Goal: Task Accomplishment & Management: Use online tool/utility

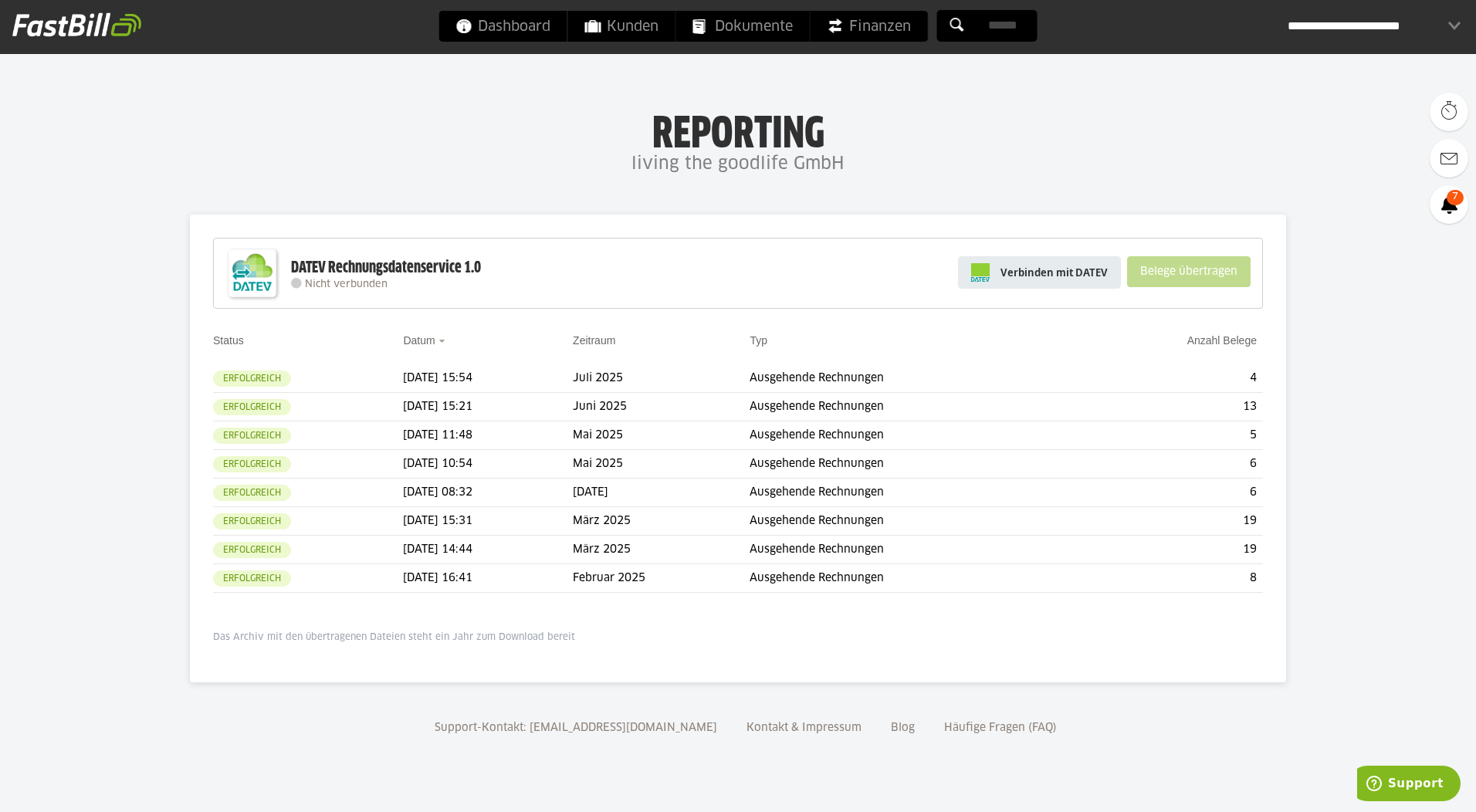
click at [1044, 274] on span "Verbinden mit DATEV" at bounding box center [1054, 272] width 107 height 15
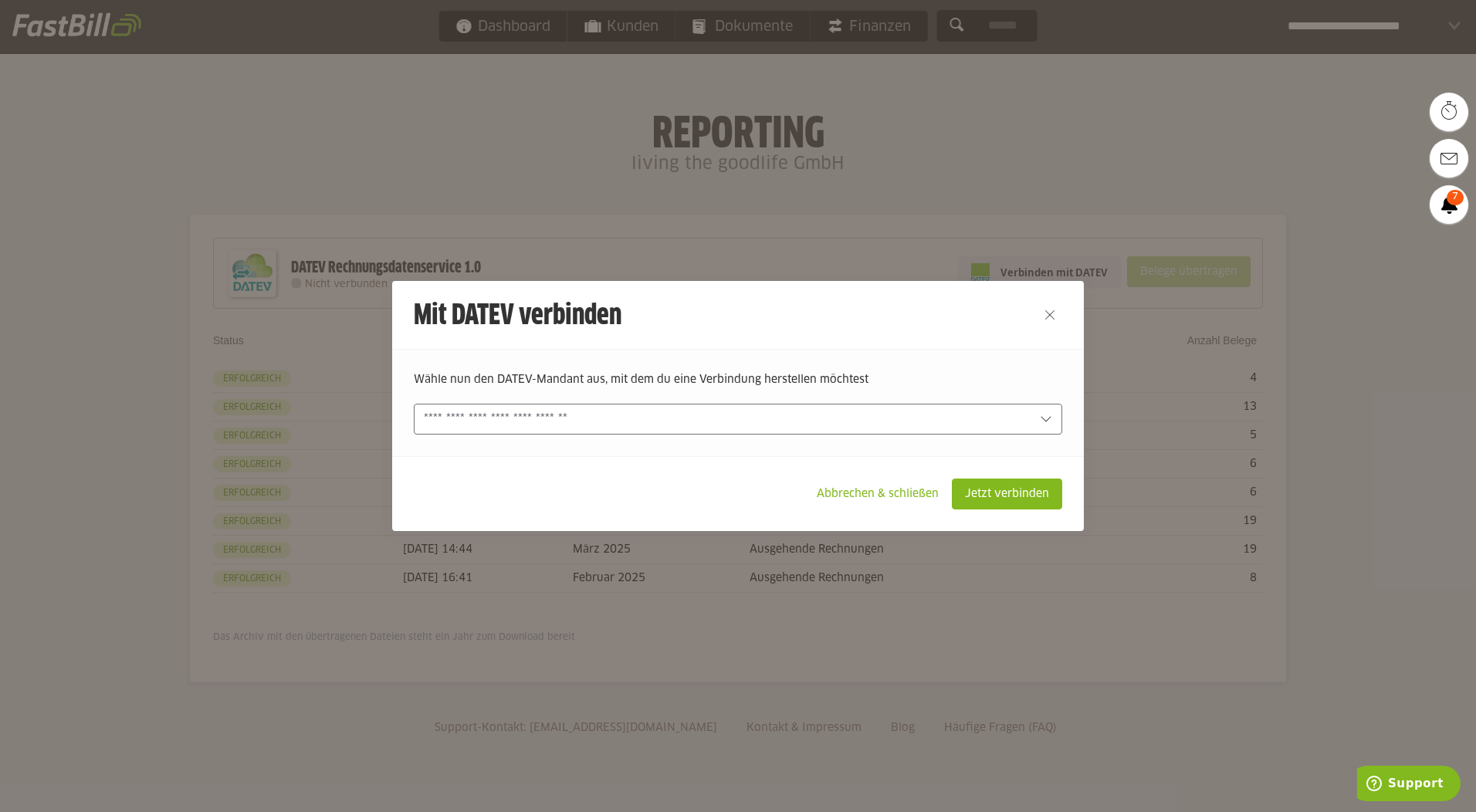
click at [559, 425] on input "text" at bounding box center [727, 419] width 607 height 17
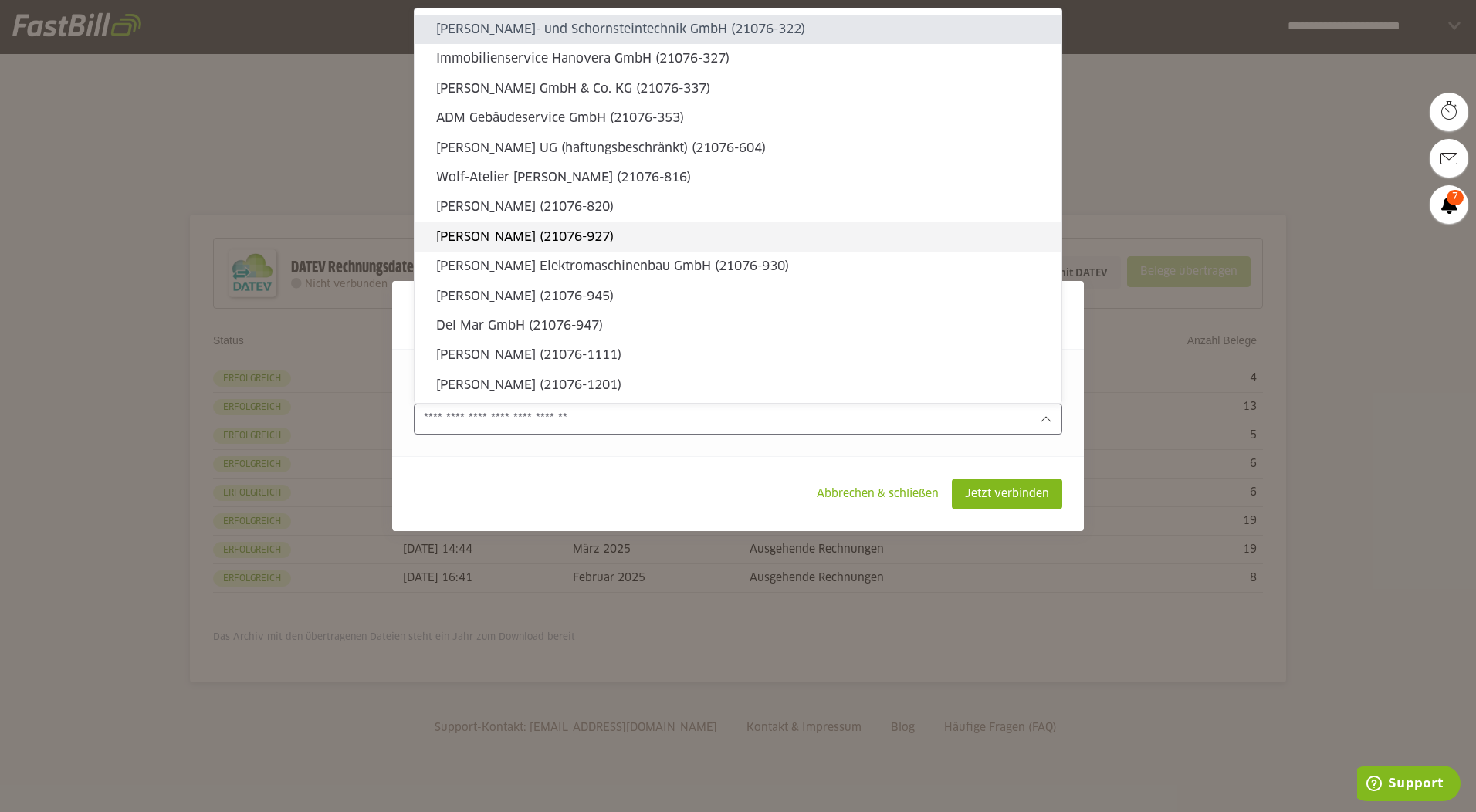
type sl-option "21076-322"
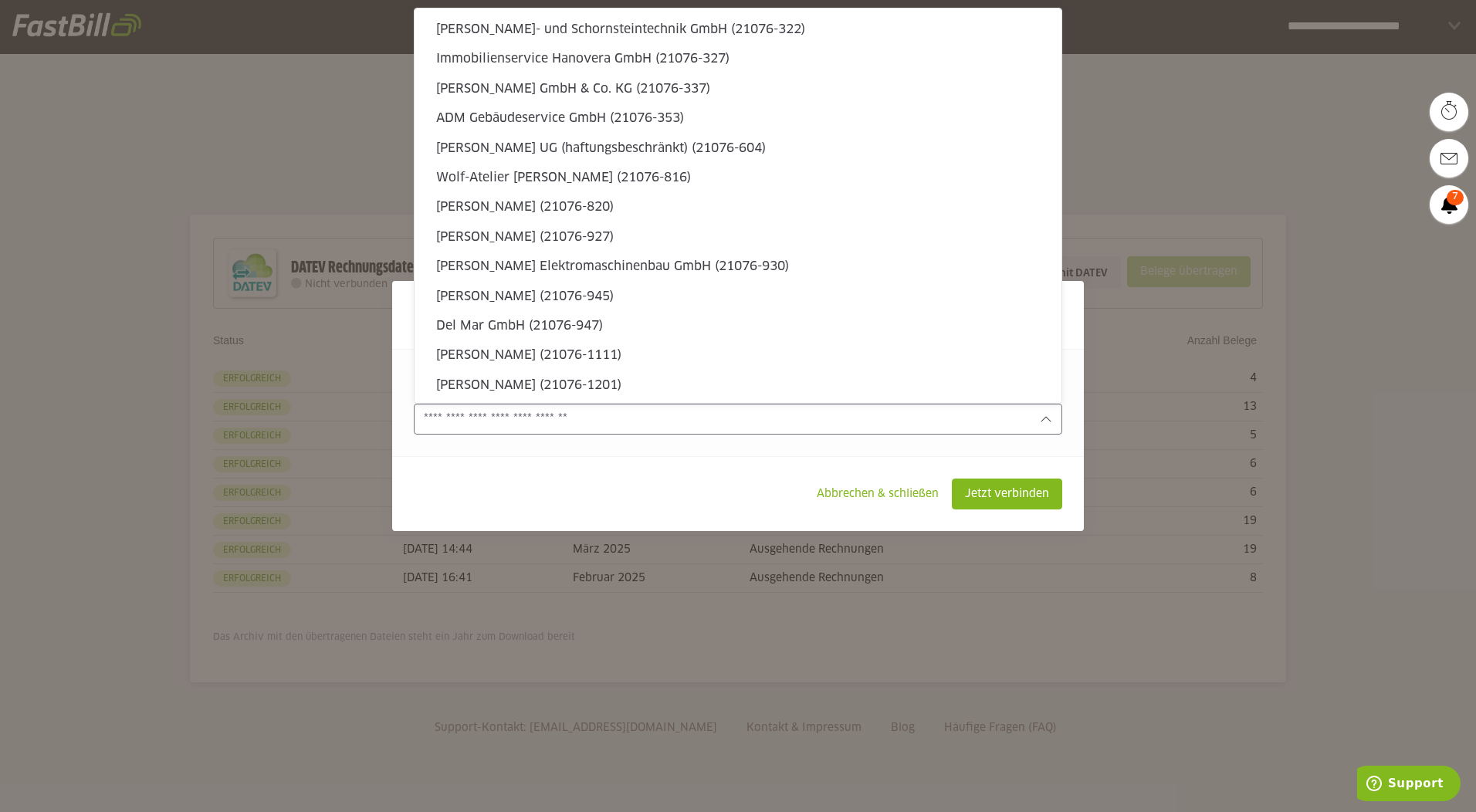
scroll to position [1868, 0]
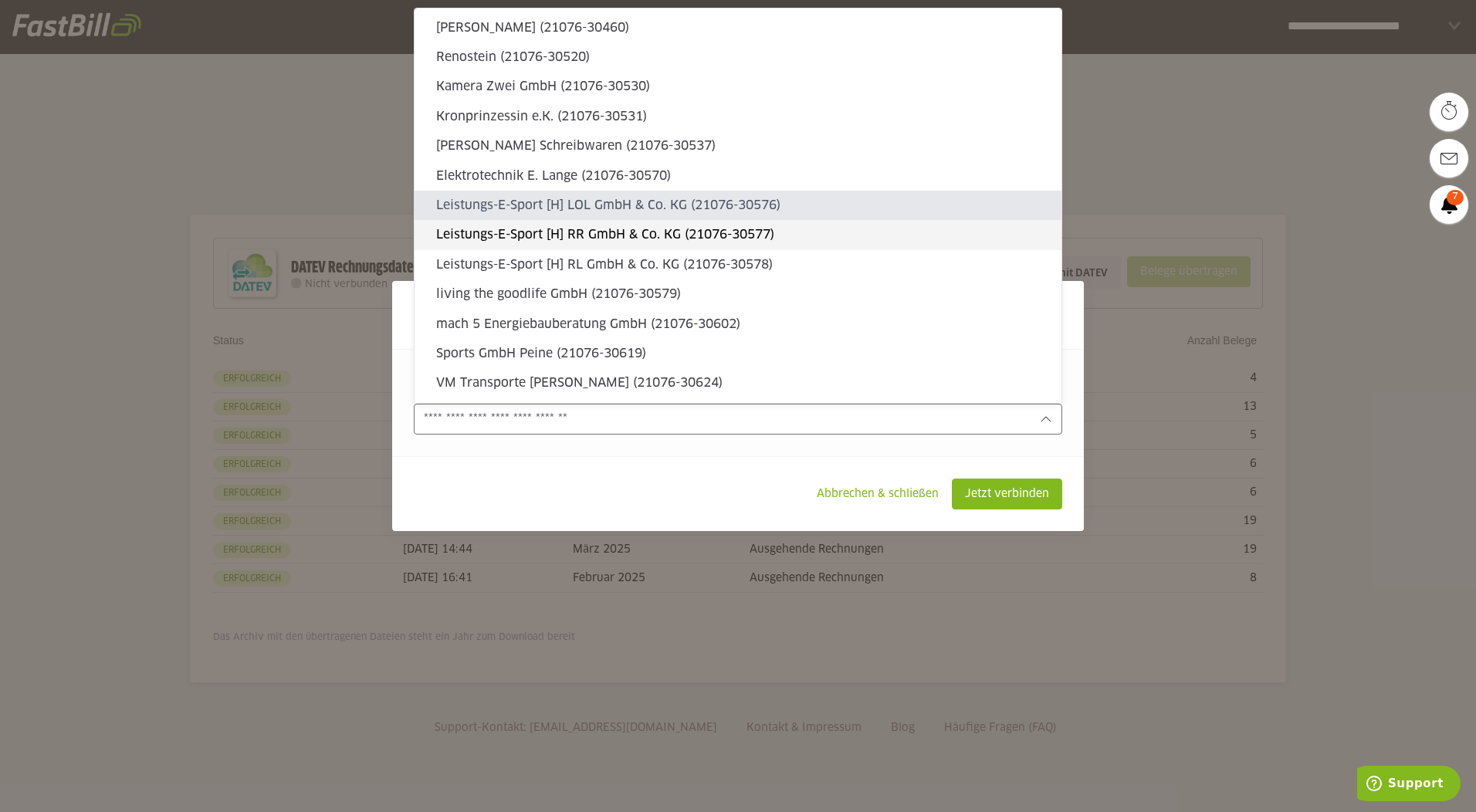
type sl-option "21076-30576"
type sl-option "21076-30579"
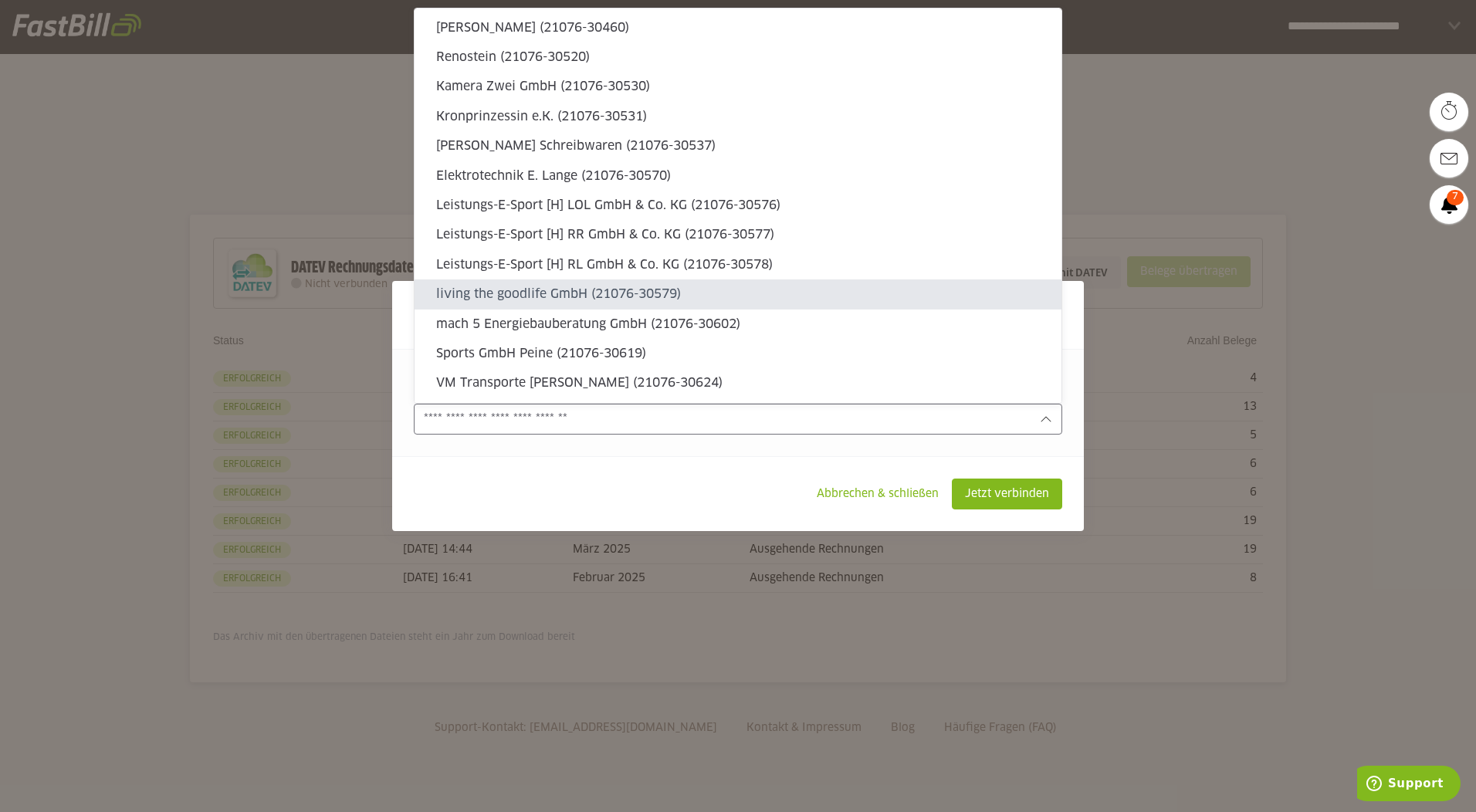
click at [583, 300] on slot "living the goodlife GmbH (21076-30579)" at bounding box center [742, 293] width 613 height 17
type input "**********"
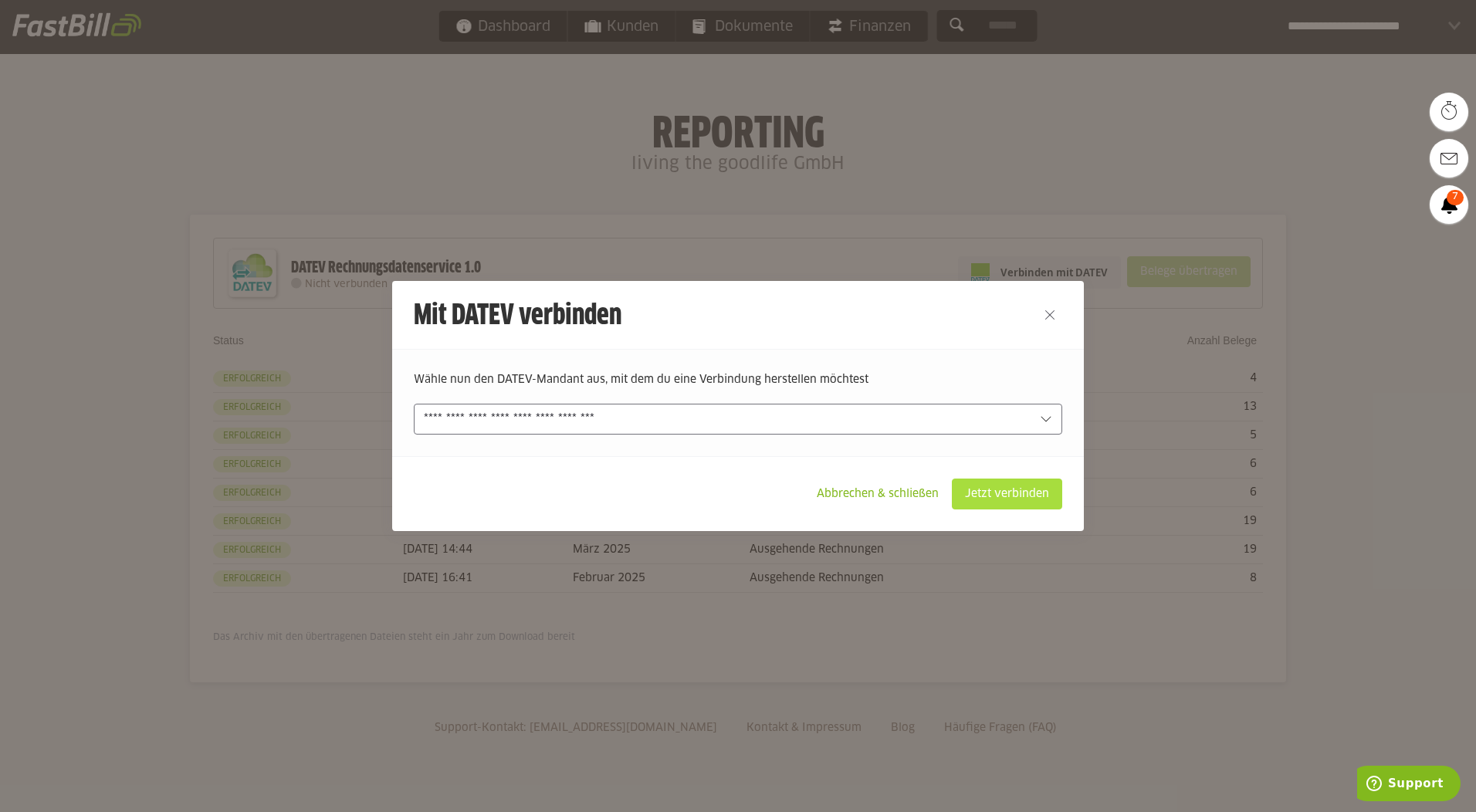
click at [993, 489] on slot "Jetzt verbinden" at bounding box center [1007, 493] width 109 height 29
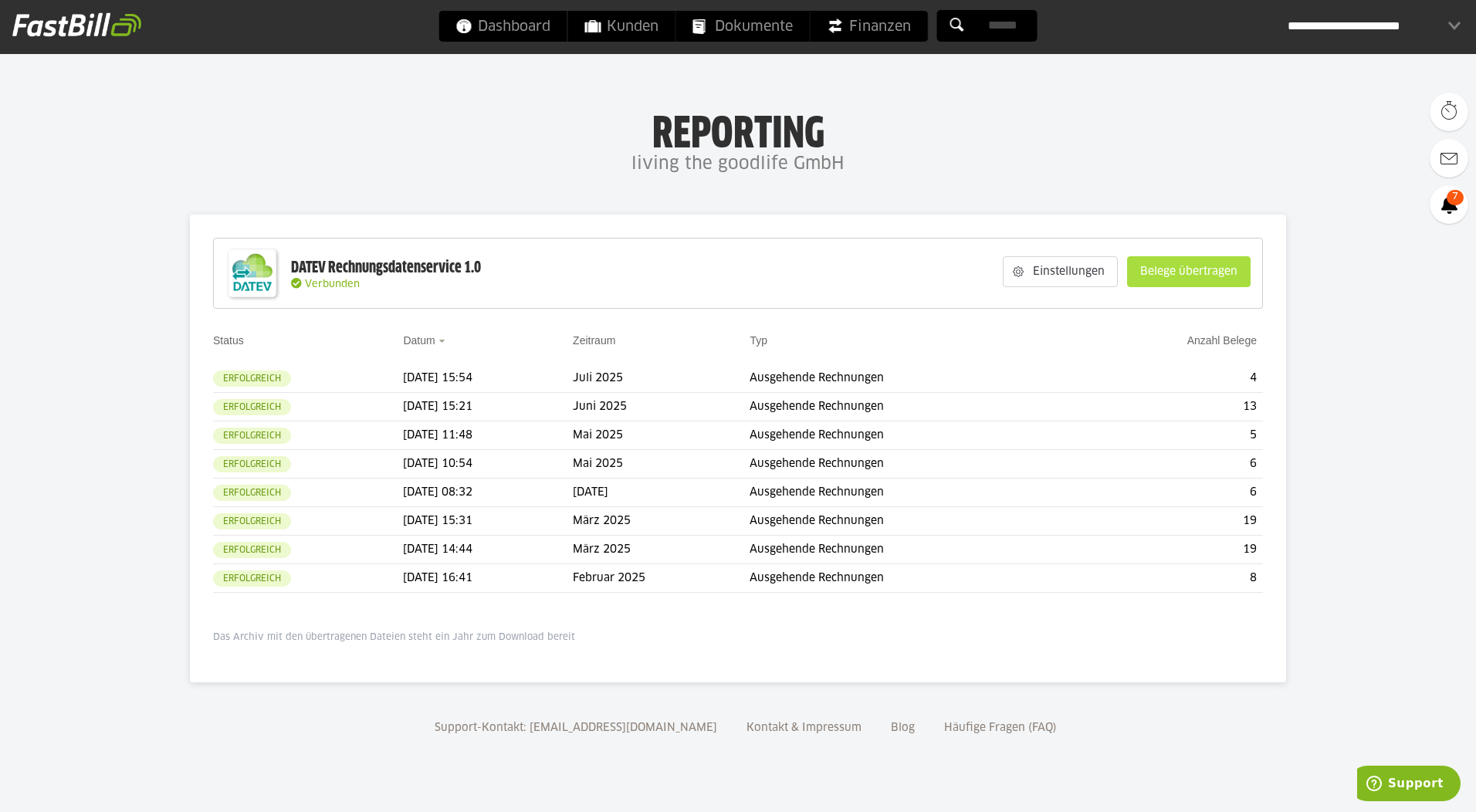
click at [1177, 271] on slot "Belege übertragen" at bounding box center [1189, 271] width 122 height 29
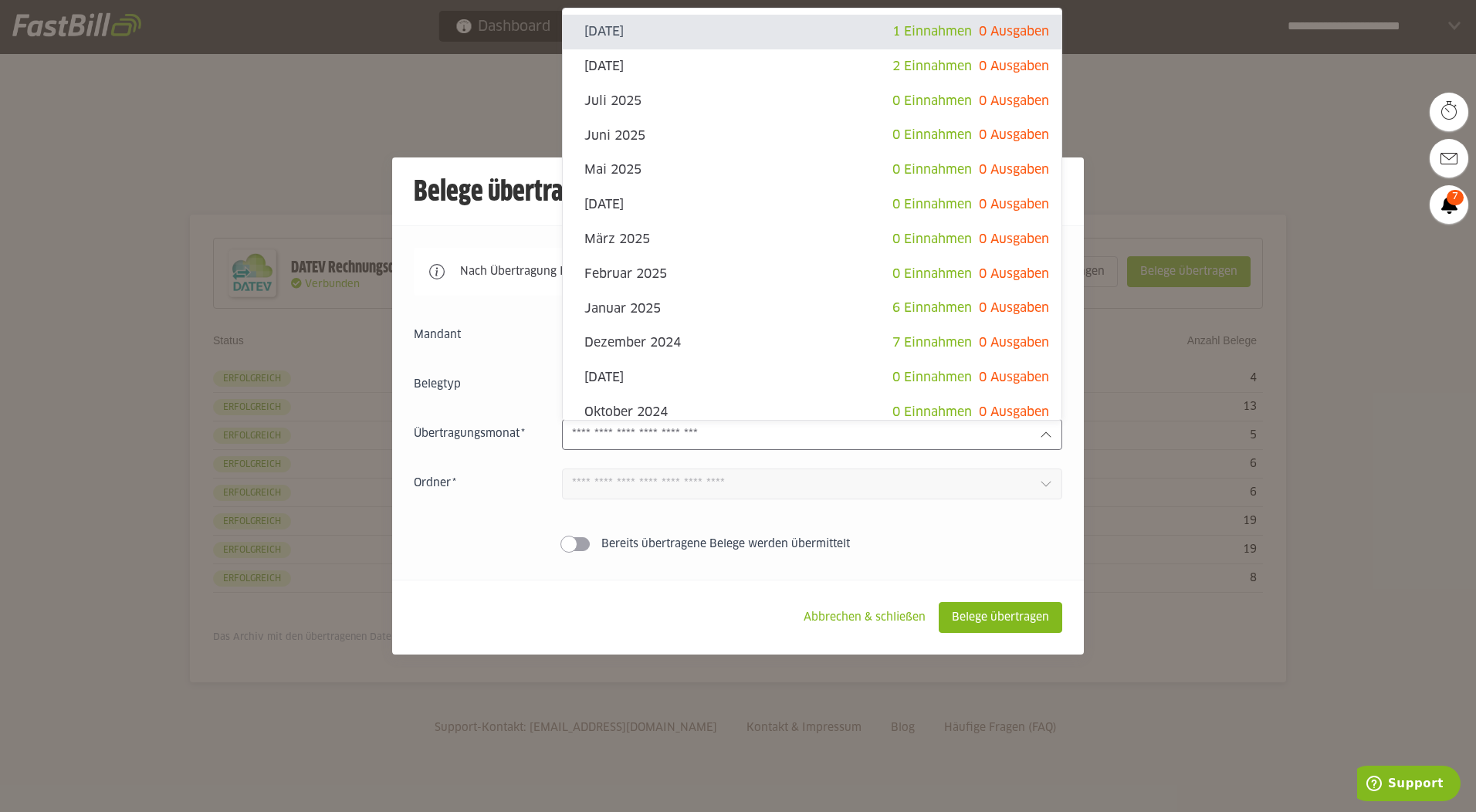
click at [640, 431] on input "text" at bounding box center [799, 434] width 455 height 17
click at [638, 75] on slot "August 2025" at bounding box center [738, 66] width 308 height 17
type input "**********"
type input "*******"
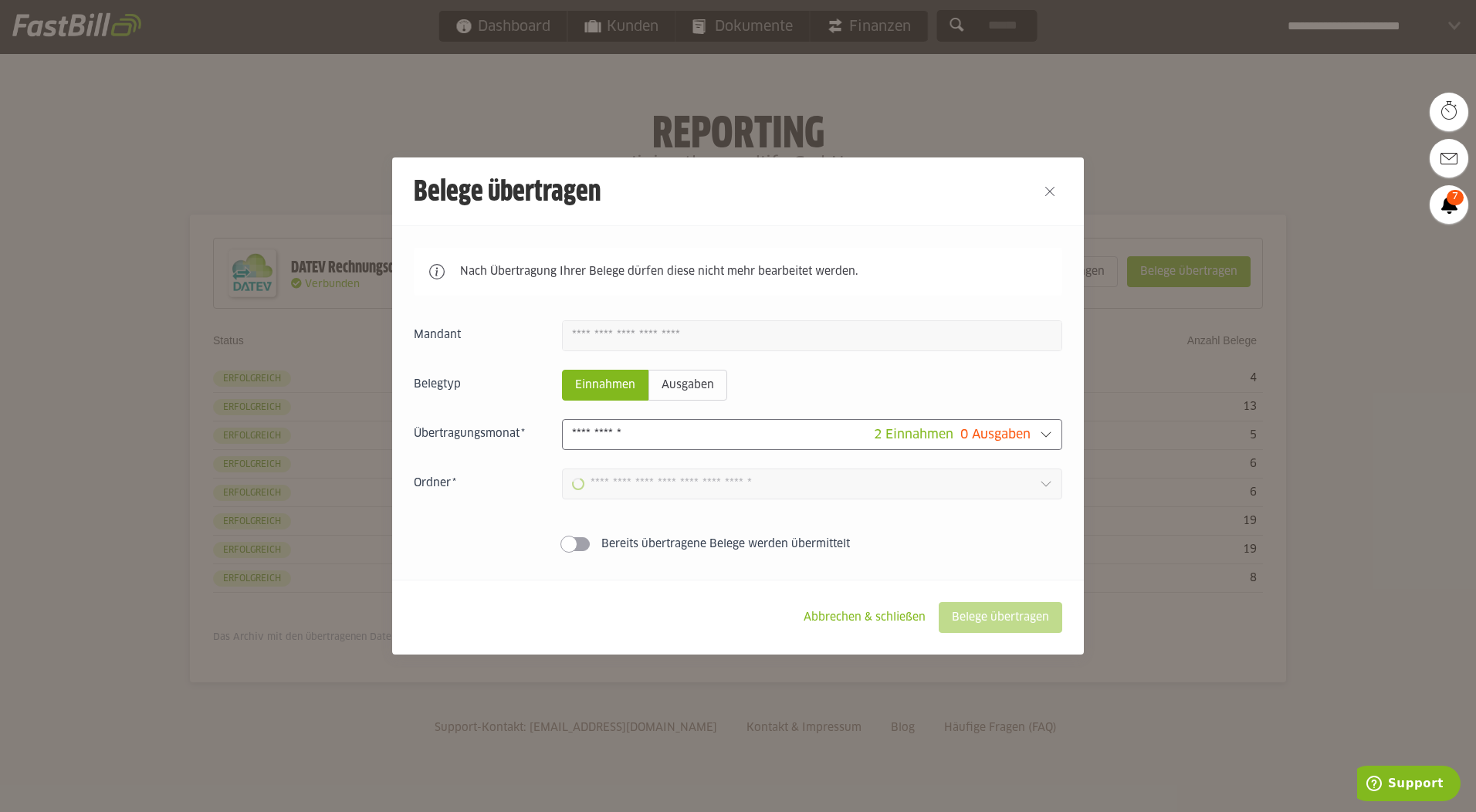
type input "**********"
click at [1012, 615] on slot "Belege übertragen" at bounding box center [1000, 617] width 122 height 29
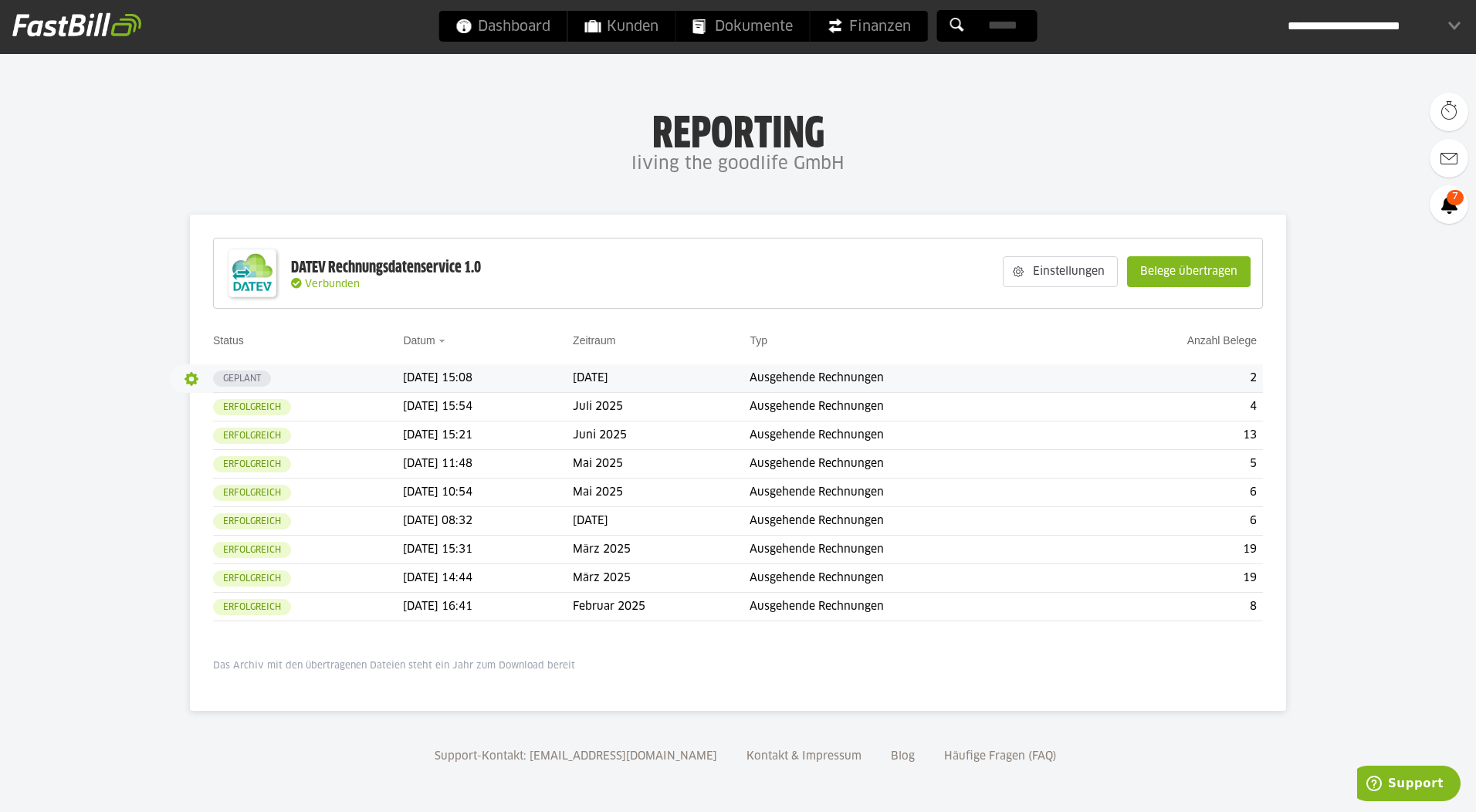
click at [196, 382] on button "button" at bounding box center [191, 379] width 26 height 26
click at [300, 354] on th "Status" at bounding box center [307, 348] width 189 height 33
click at [495, 373] on td "10.09.2025 15:08" at bounding box center [487, 378] width 170 height 28
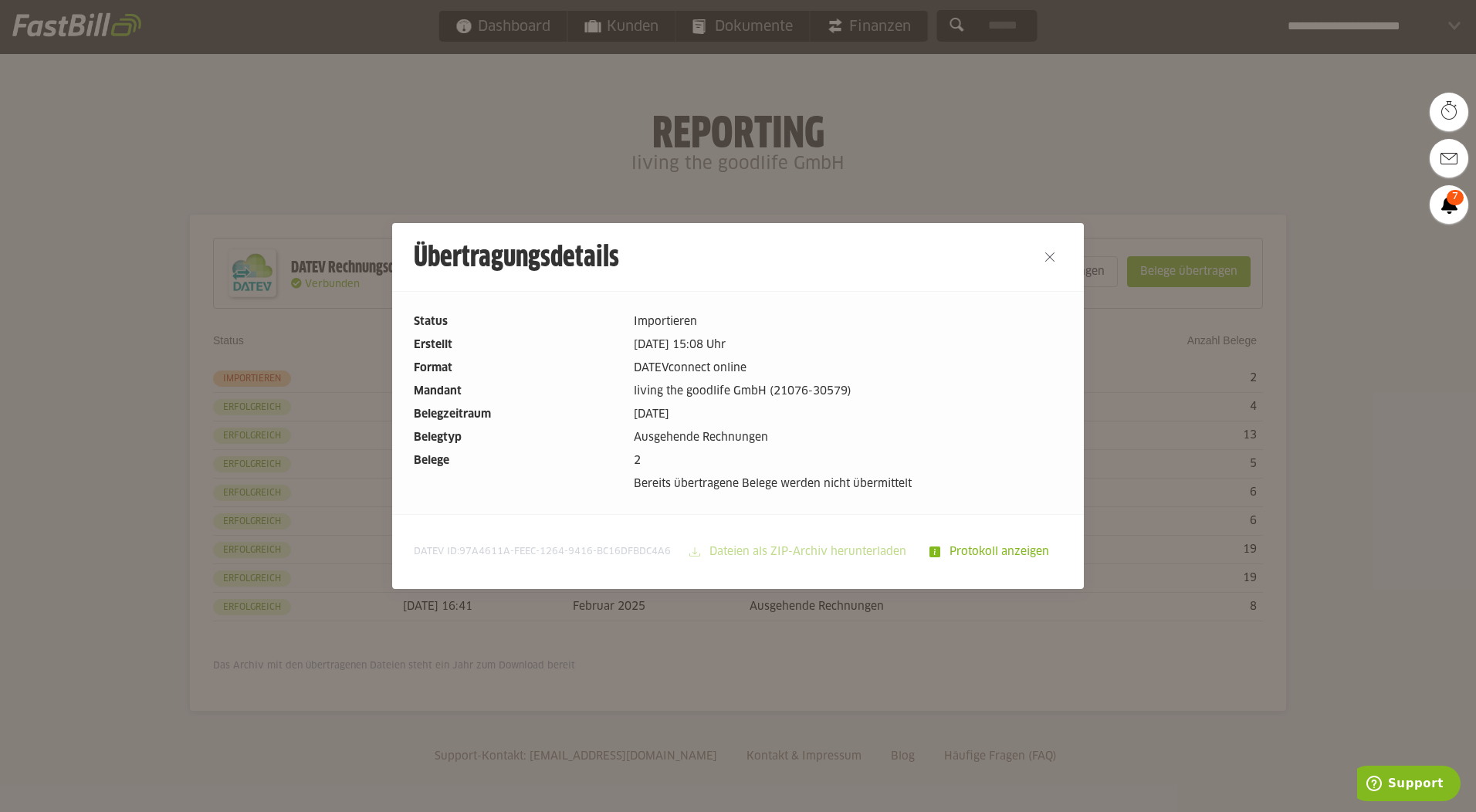
click at [1042, 254] on button "Close" at bounding box center [1050, 257] width 24 height 24
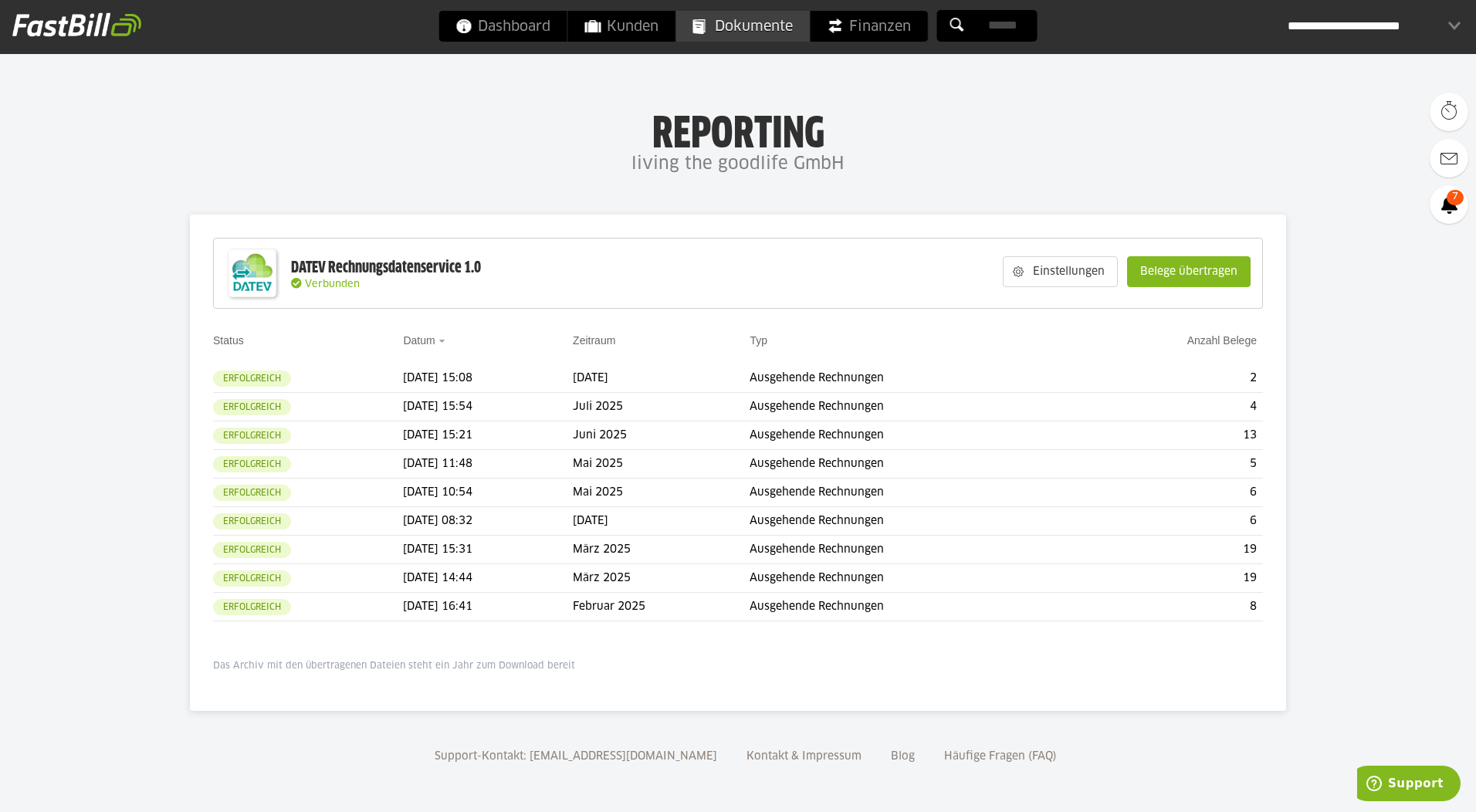
click at [753, 34] on span "Dokumente" at bounding box center [742, 26] width 99 height 31
